Goal: Register for event/course

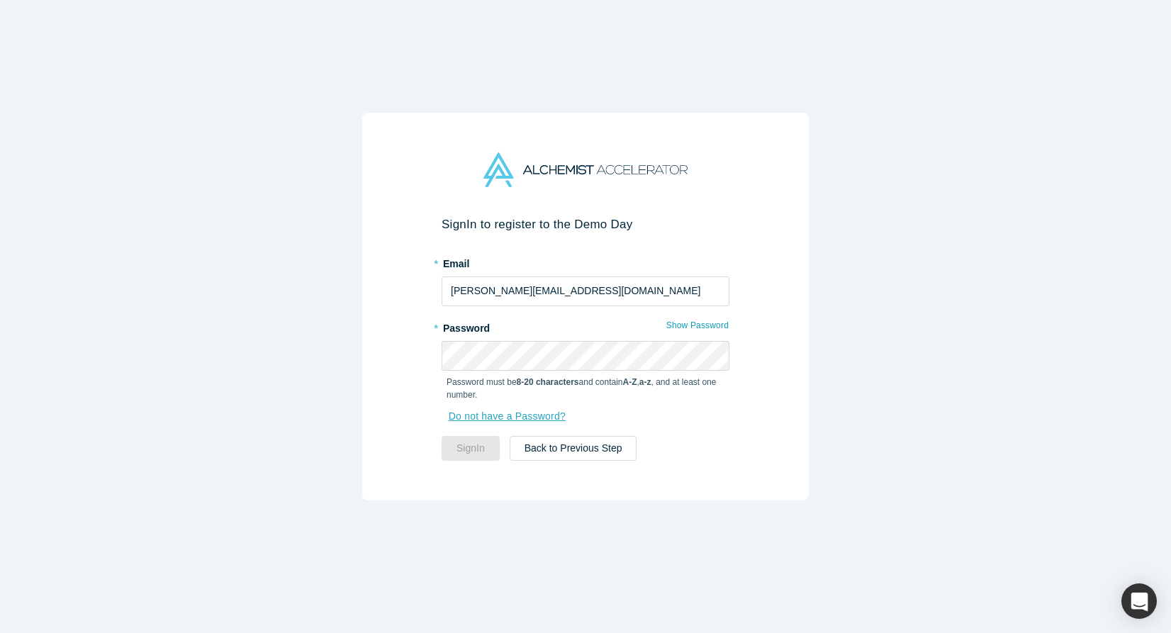
click at [531, 418] on link "Do not have a Password?" at bounding box center [514, 416] width 134 height 25
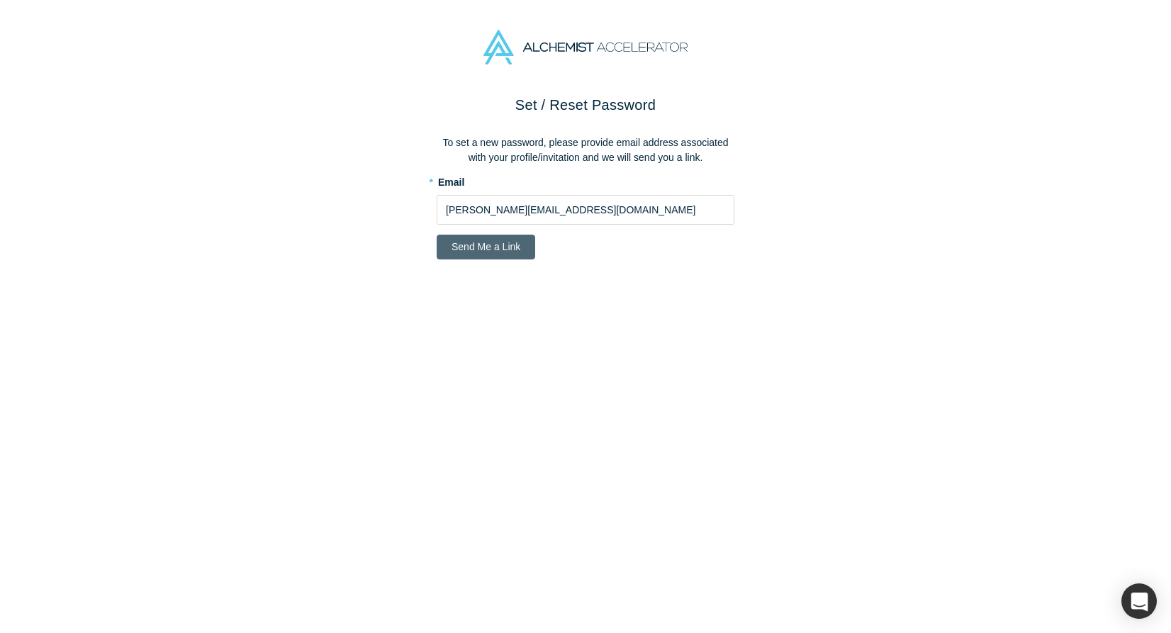
click at [503, 250] on button "Send Me a Link" at bounding box center [486, 247] width 99 height 25
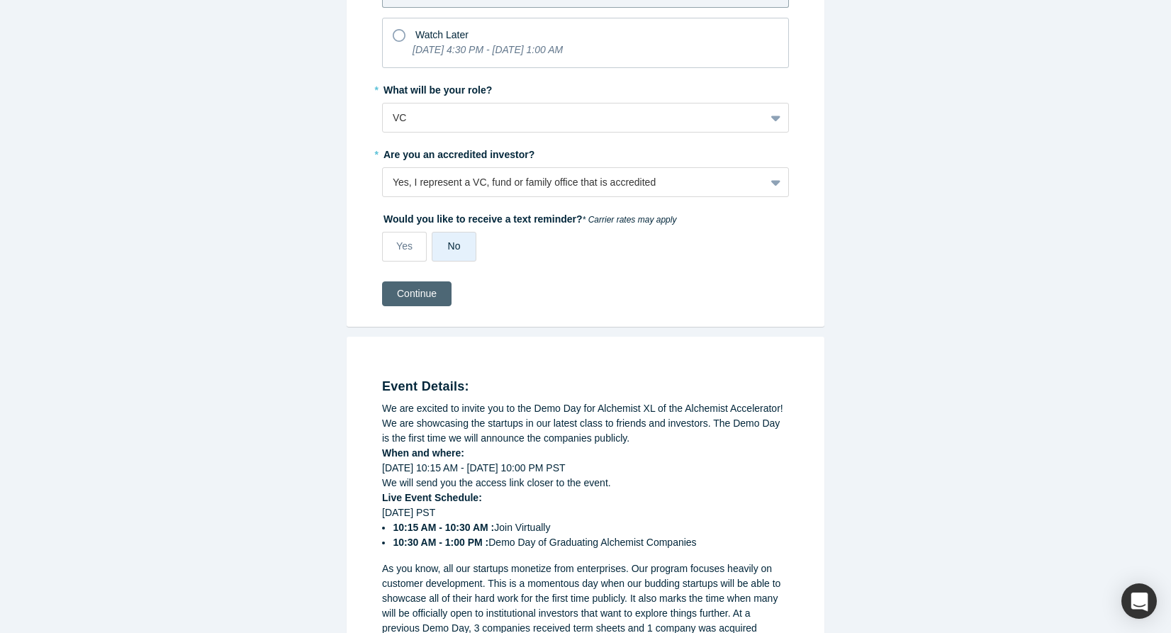
scroll to position [215, 0]
